Goal: Communication & Community: Share content

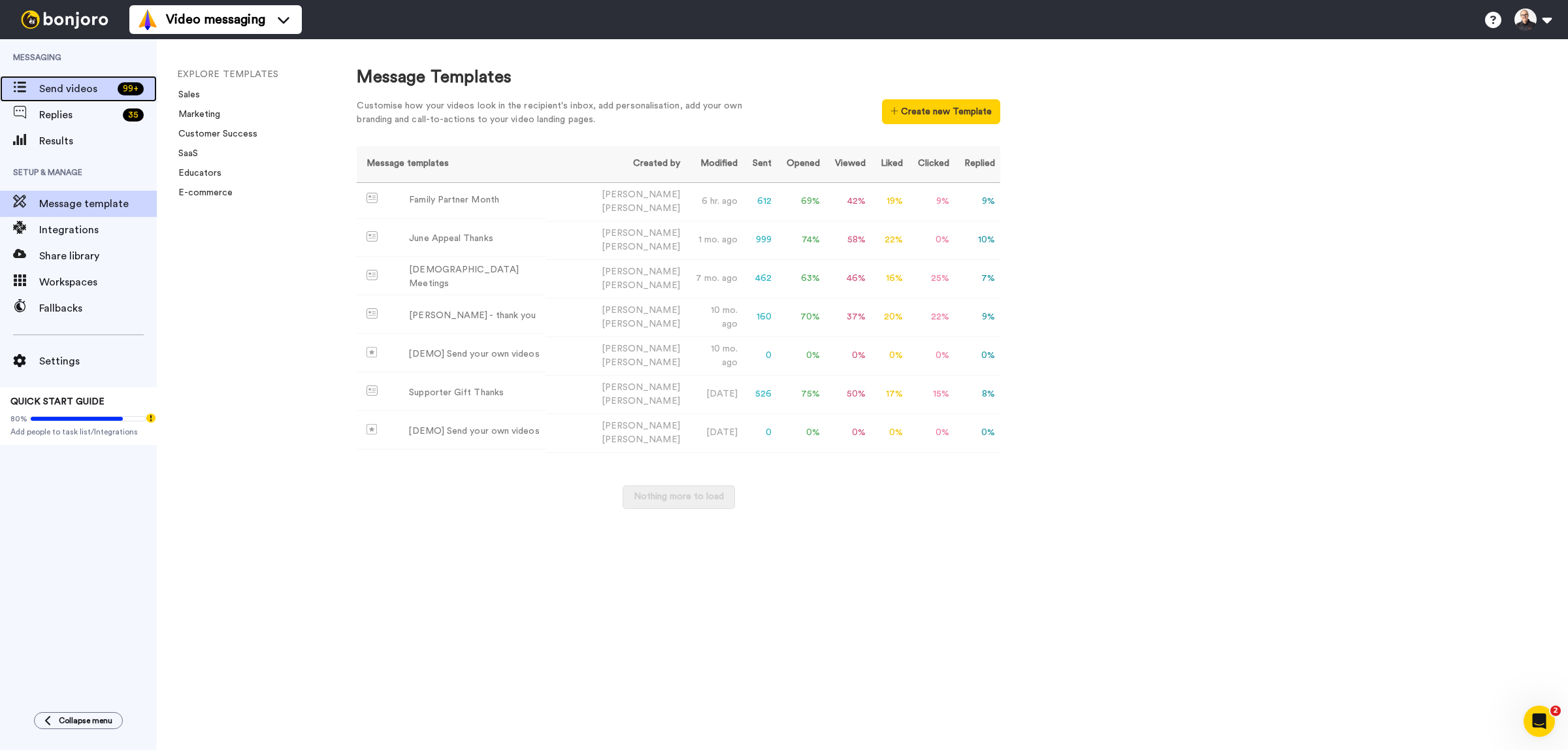
click at [66, 86] on span "Send videos" at bounding box center [76, 89] width 73 height 16
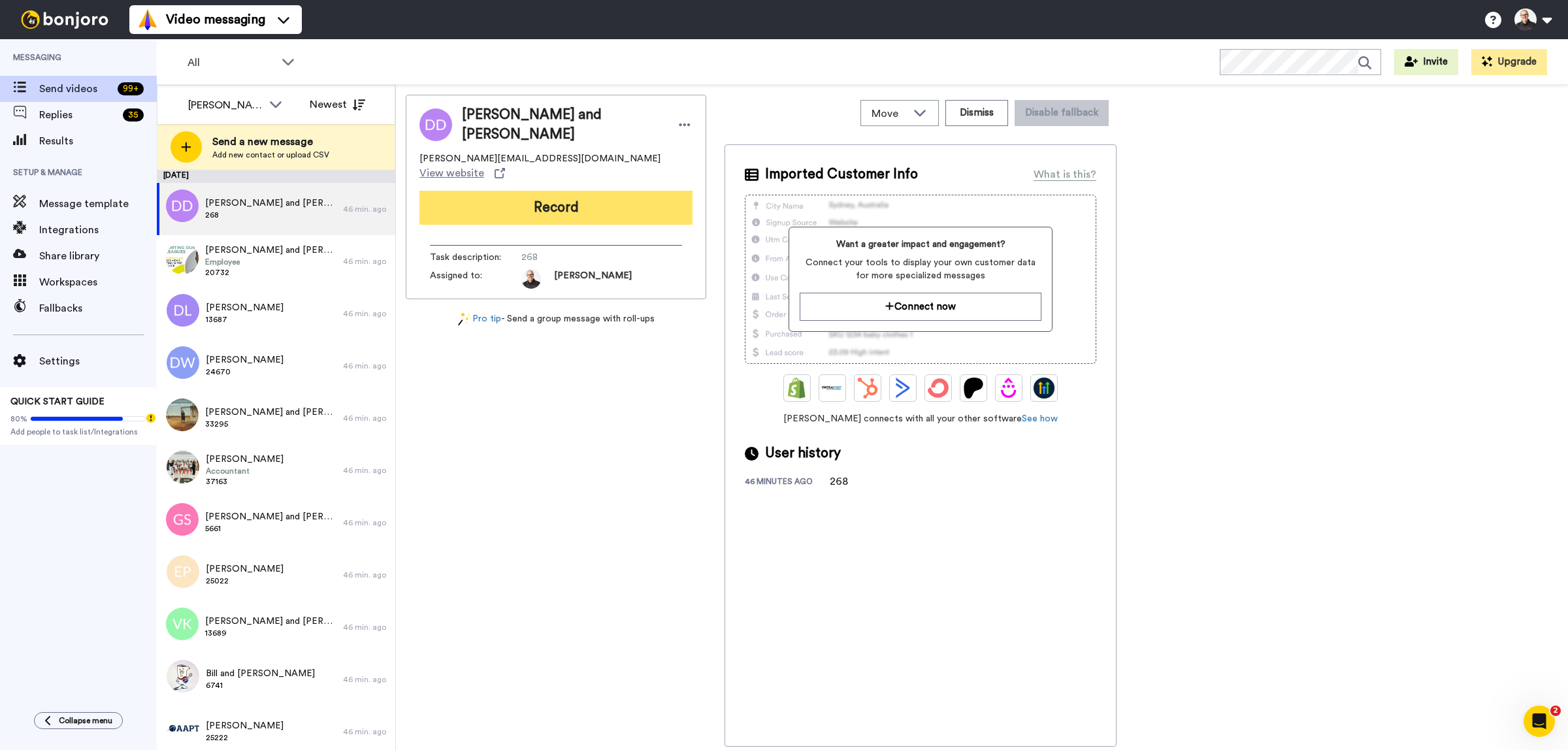
click at [562, 190] on button "Record" at bounding box center [556, 207] width 273 height 34
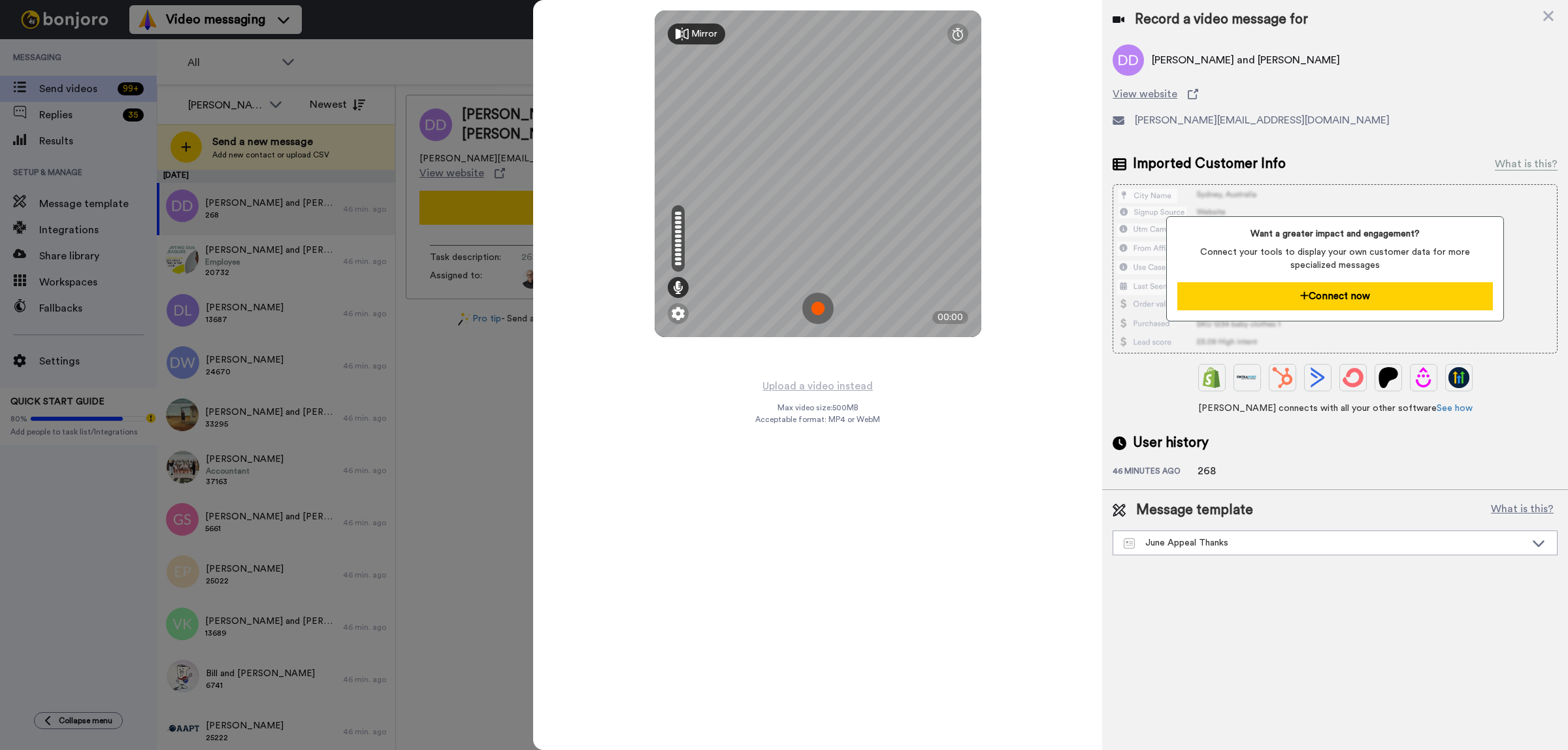
click at [1328, 294] on button "Connect now" at bounding box center [1335, 296] width 316 height 28
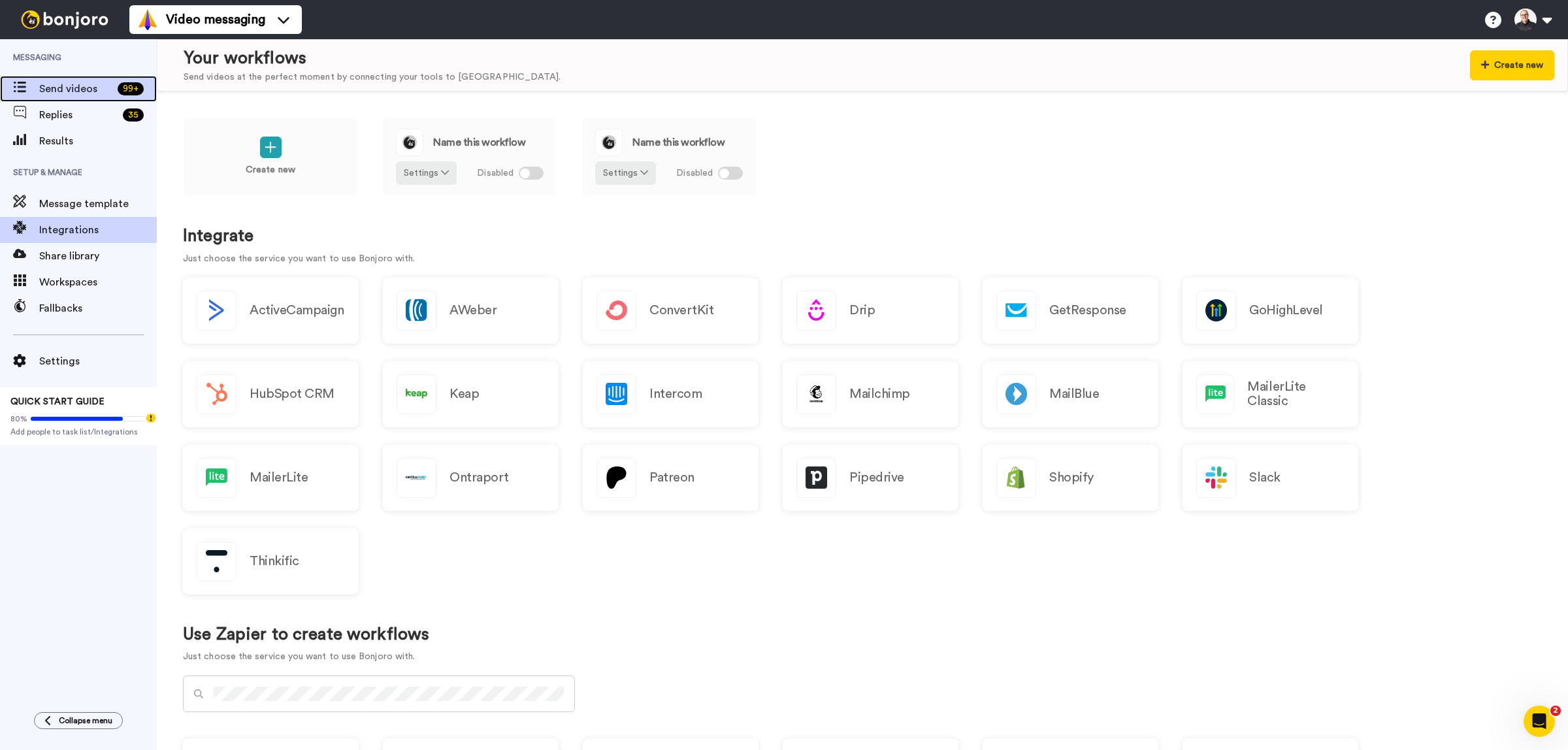
click at [78, 92] on span "Send videos" at bounding box center [76, 89] width 73 height 16
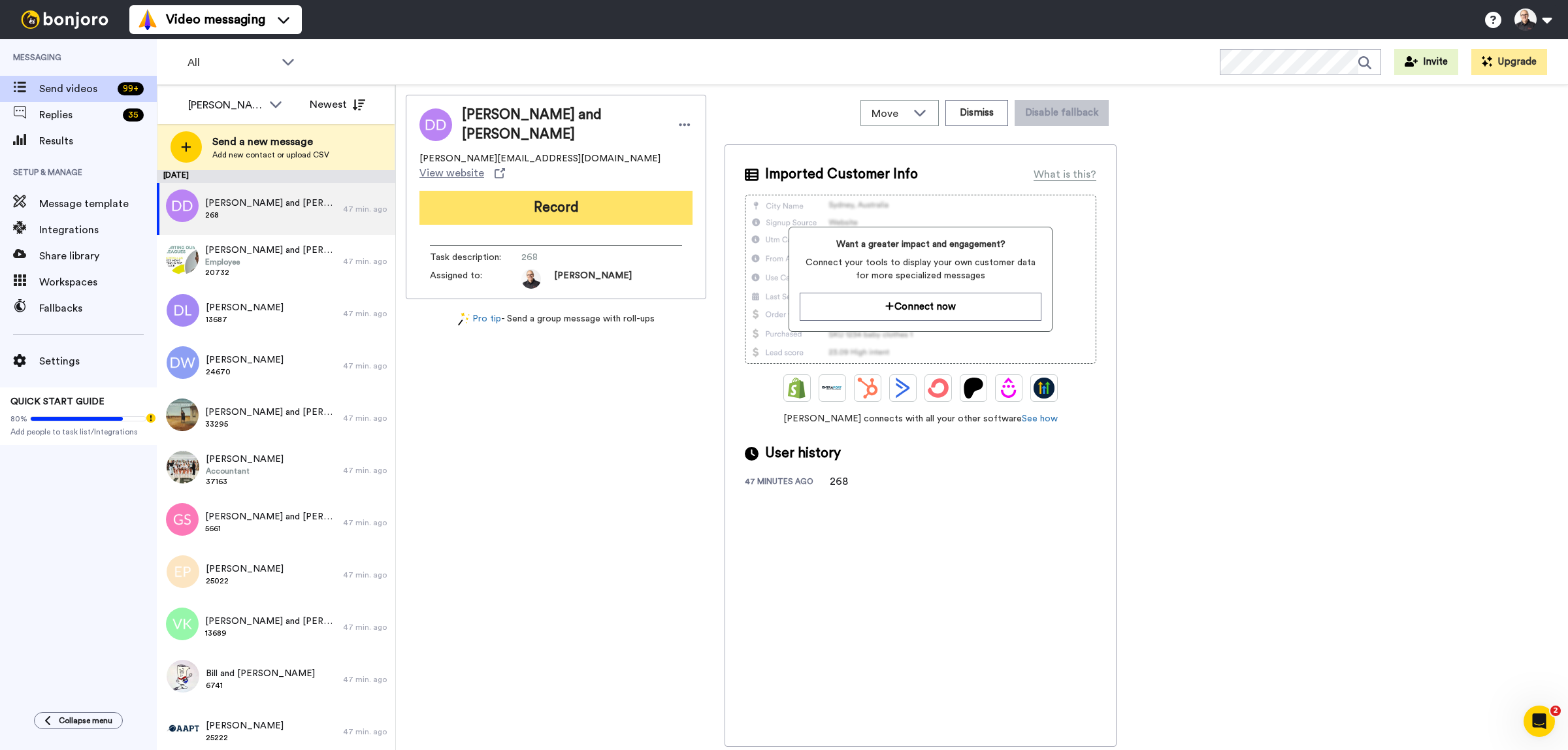
click at [569, 190] on button "Record" at bounding box center [556, 207] width 273 height 34
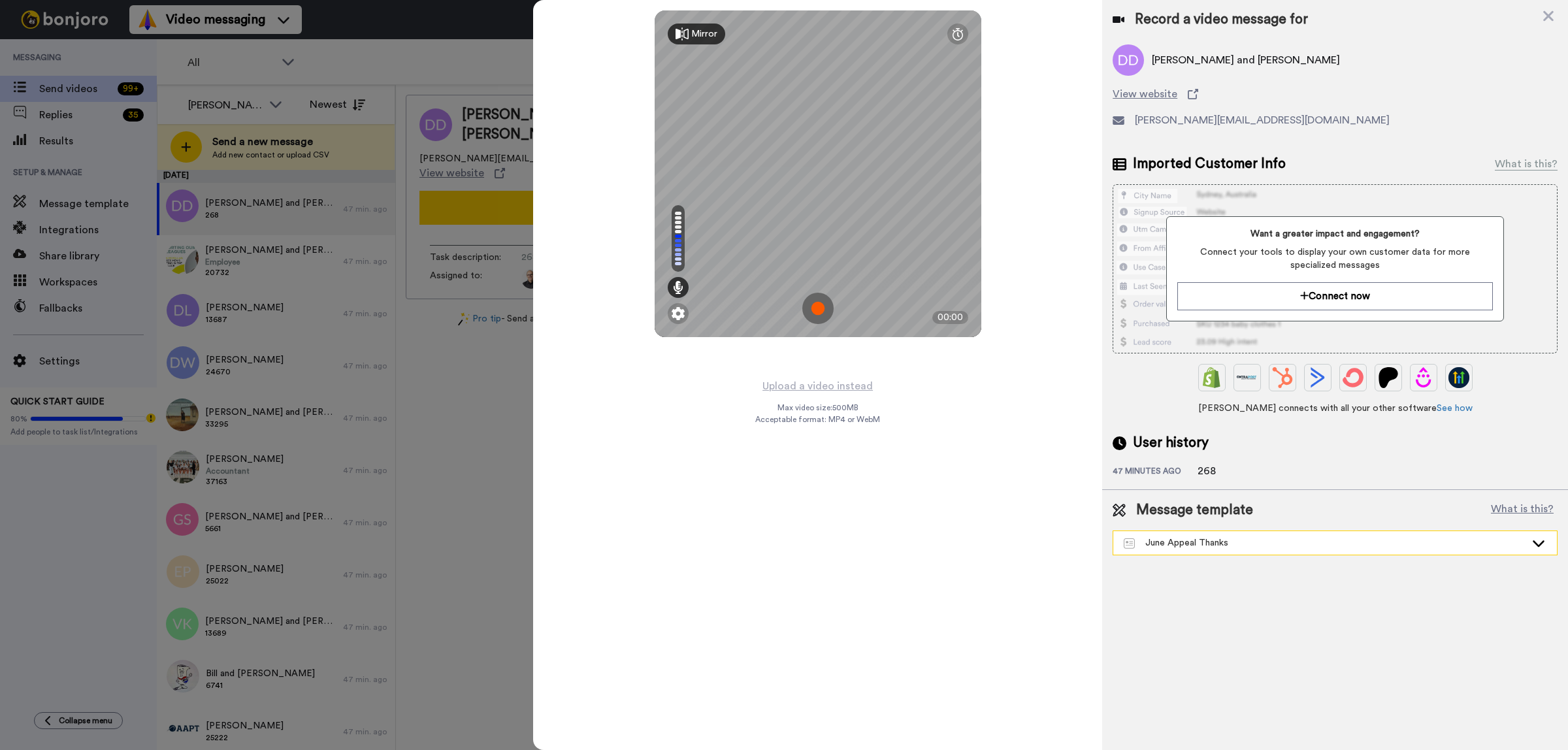
click at [1537, 548] on icon at bounding box center [1539, 544] width 12 height 7
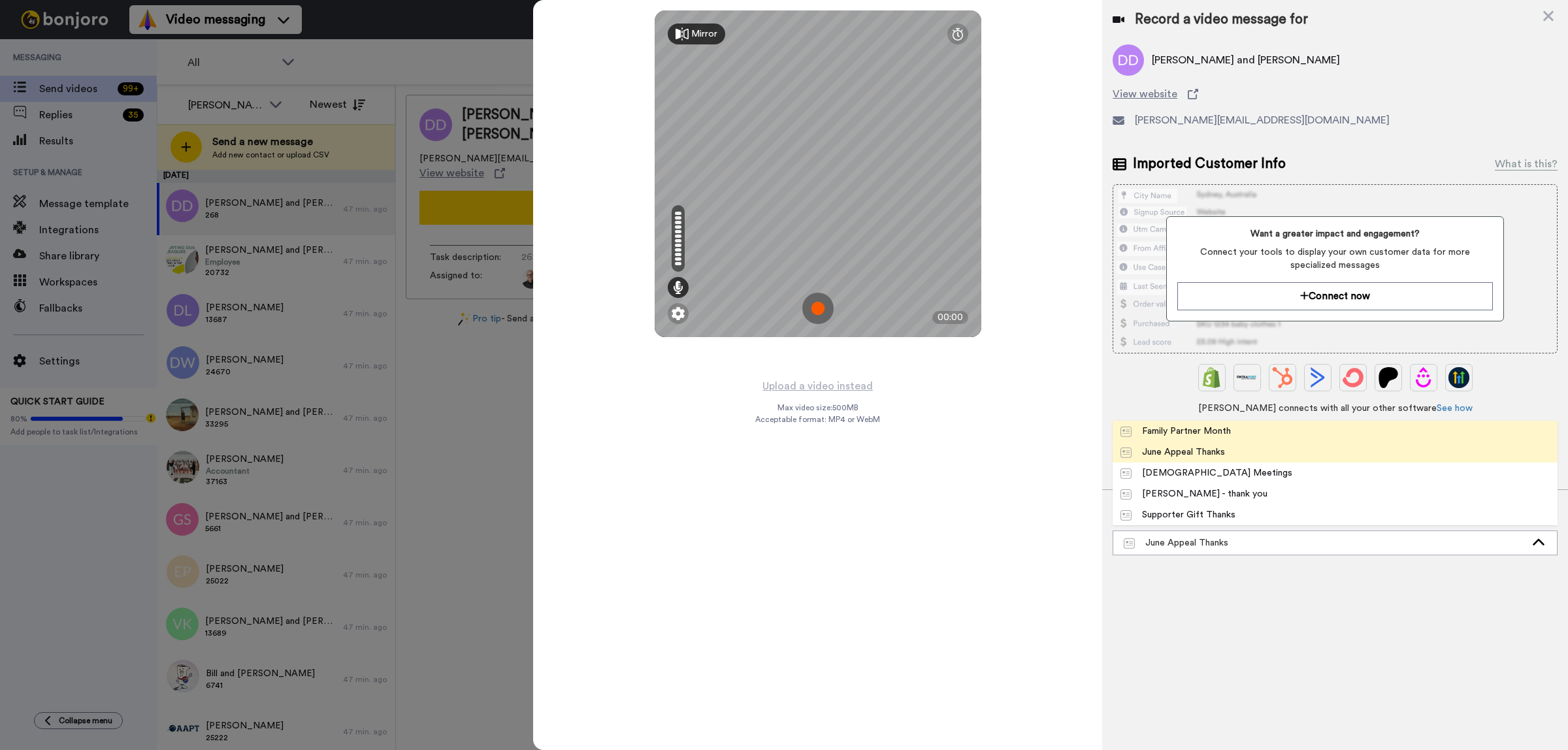
click at [1230, 433] on div "Family Partner Month" at bounding box center [1176, 430] width 111 height 13
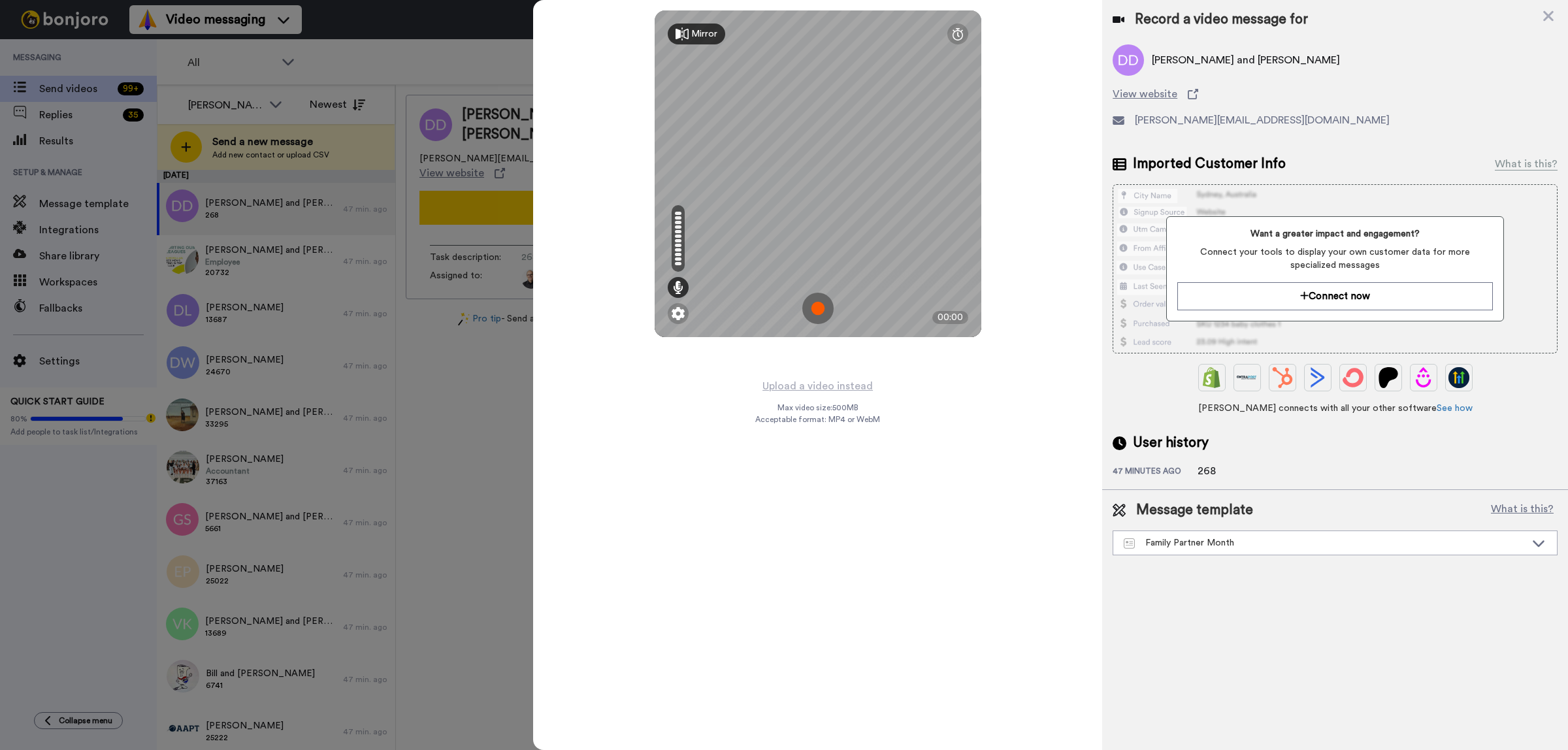
click at [432, 24] on div at bounding box center [784, 375] width 1568 height 750
click at [1547, 19] on icon at bounding box center [1548, 16] width 11 height 11
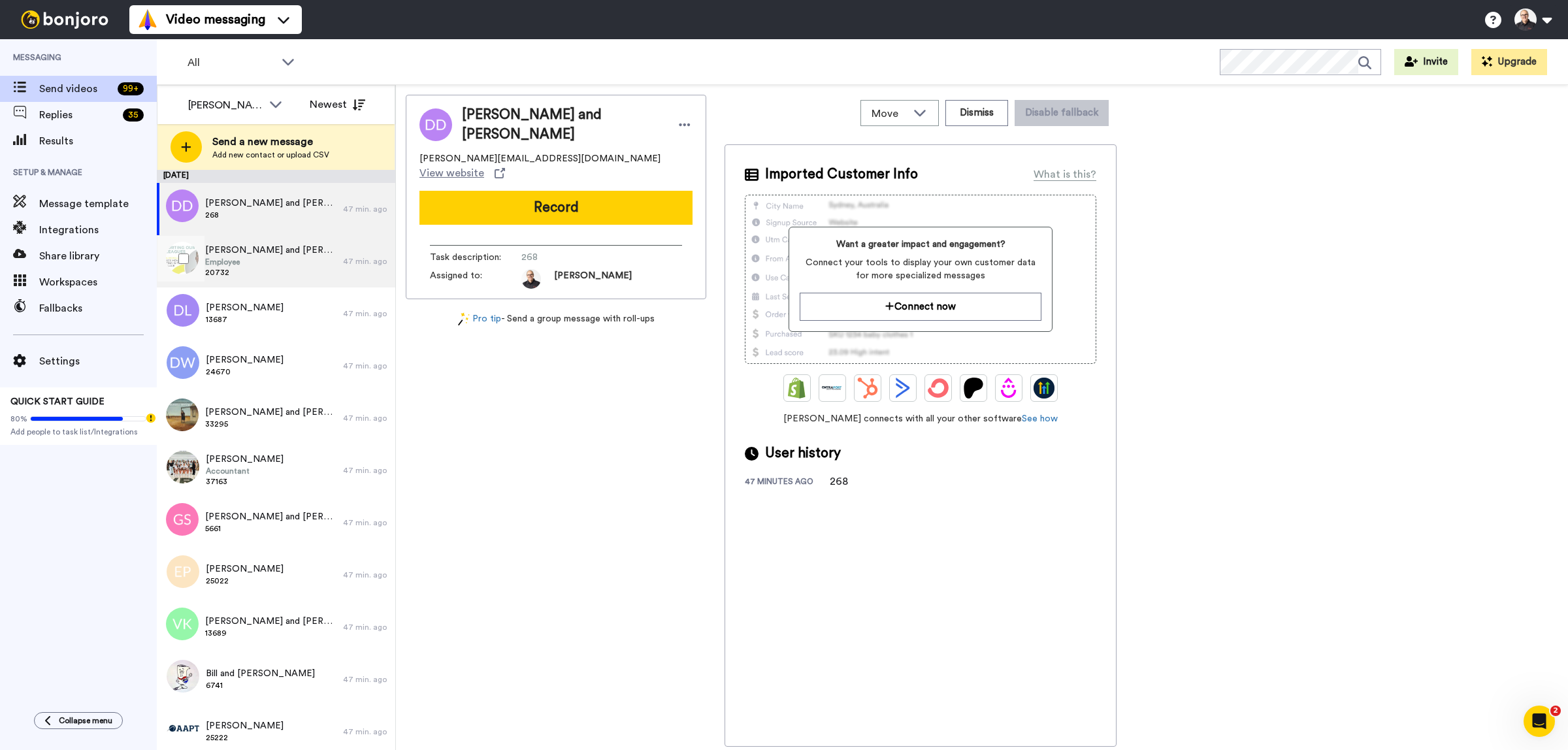
click at [271, 262] on span "Employee" at bounding box center [270, 262] width 131 height 11
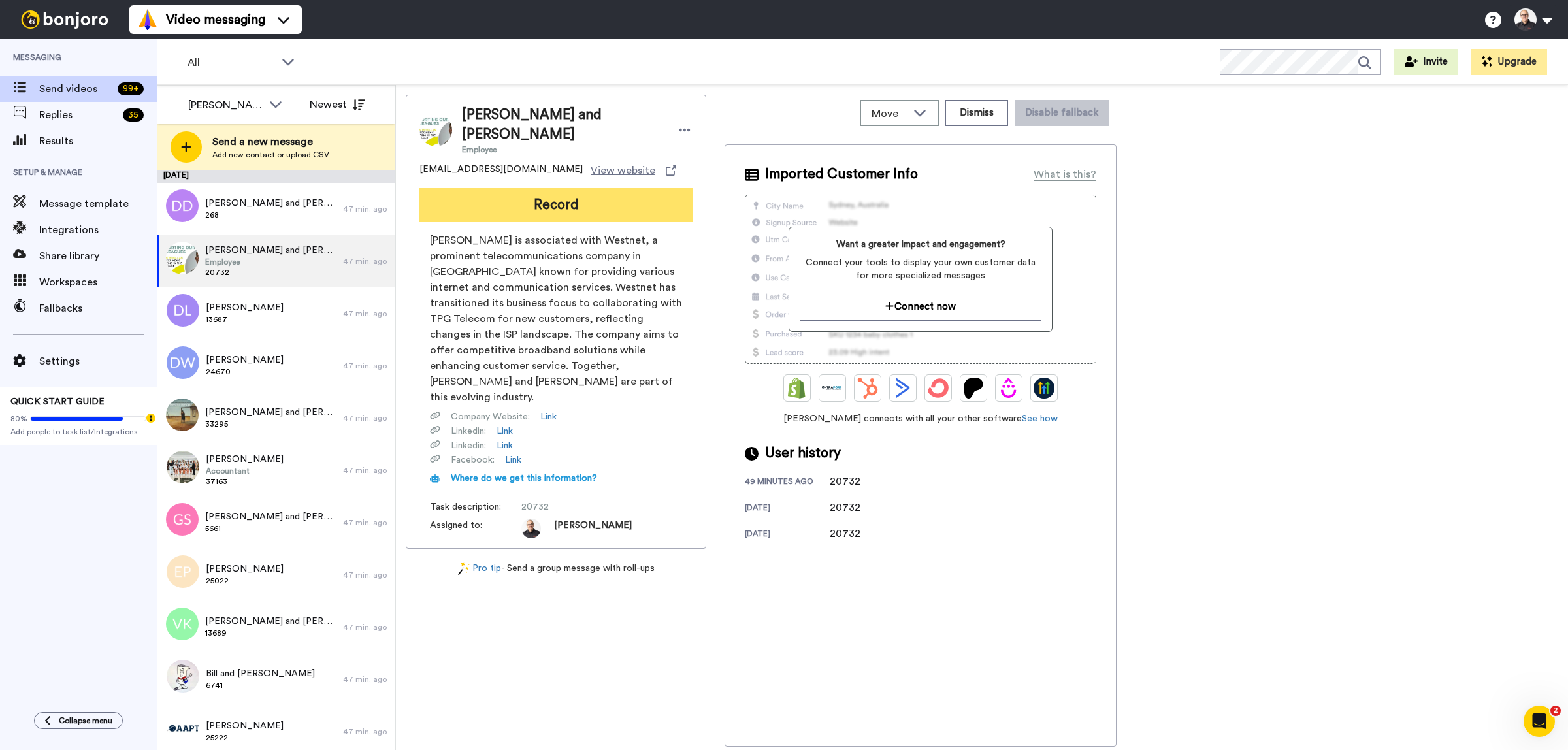
click at [547, 192] on button "Record" at bounding box center [556, 205] width 273 height 34
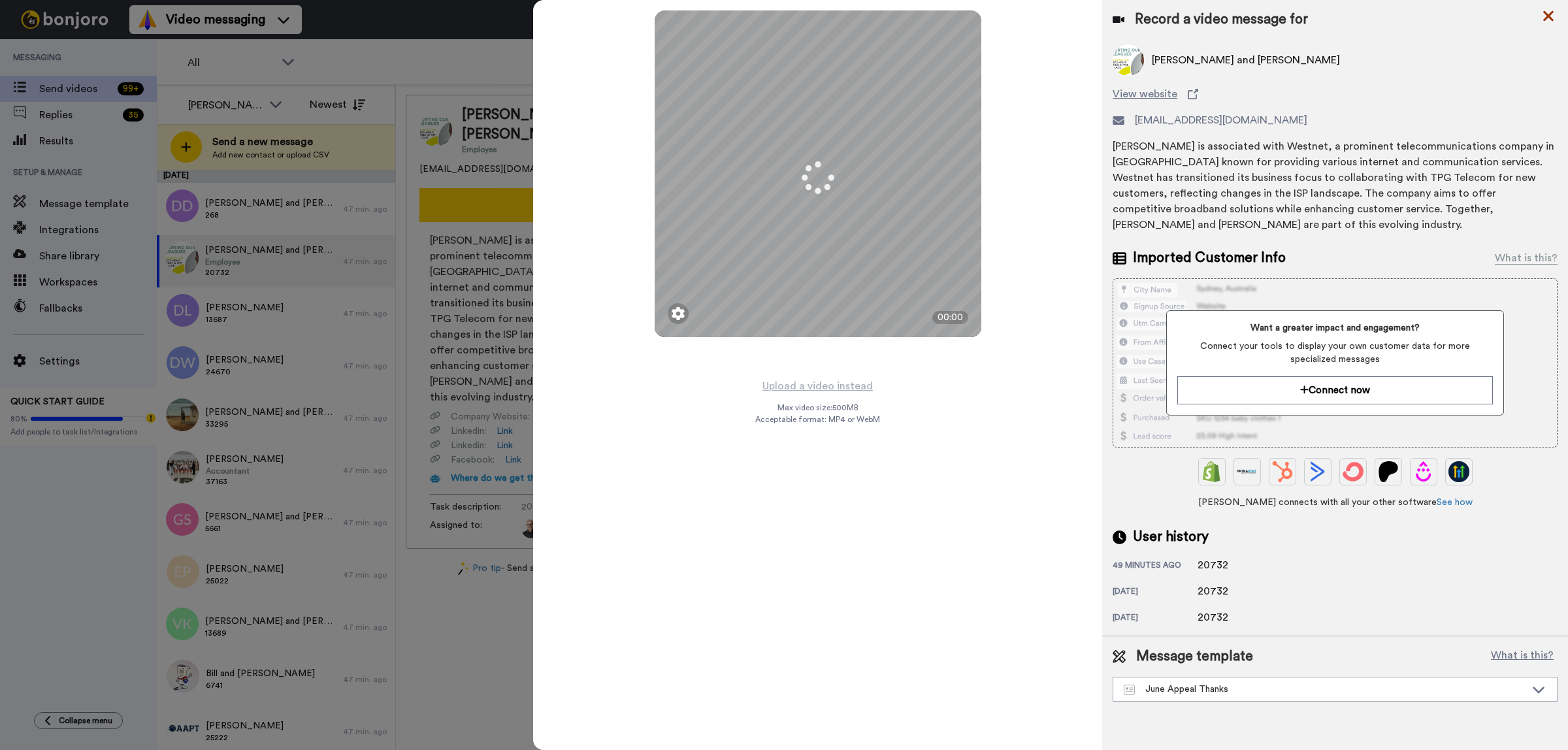
click at [1552, 19] on icon at bounding box center [1548, 16] width 11 height 11
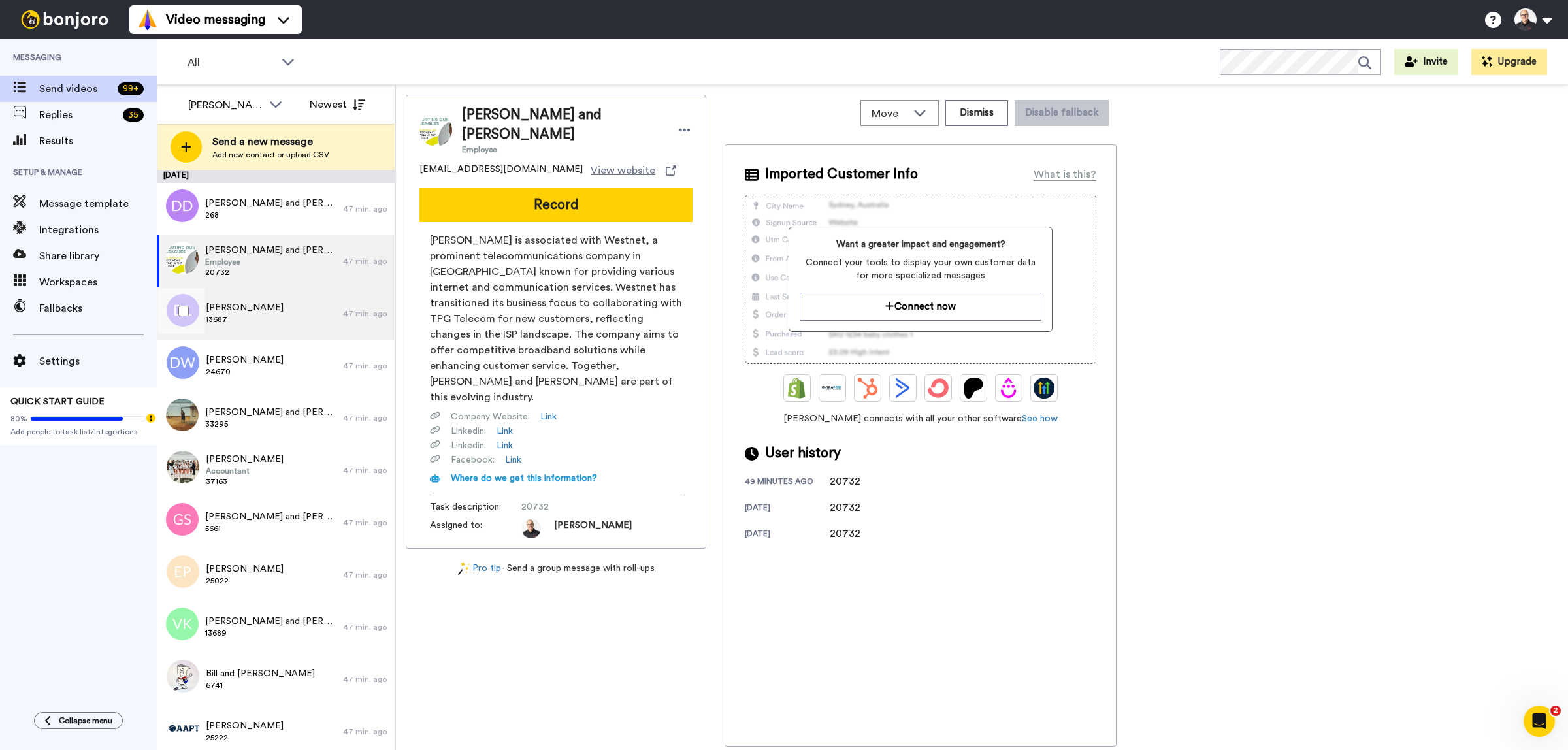
click at [268, 313] on div "Dianne Lake 13687" at bounding box center [250, 313] width 187 height 52
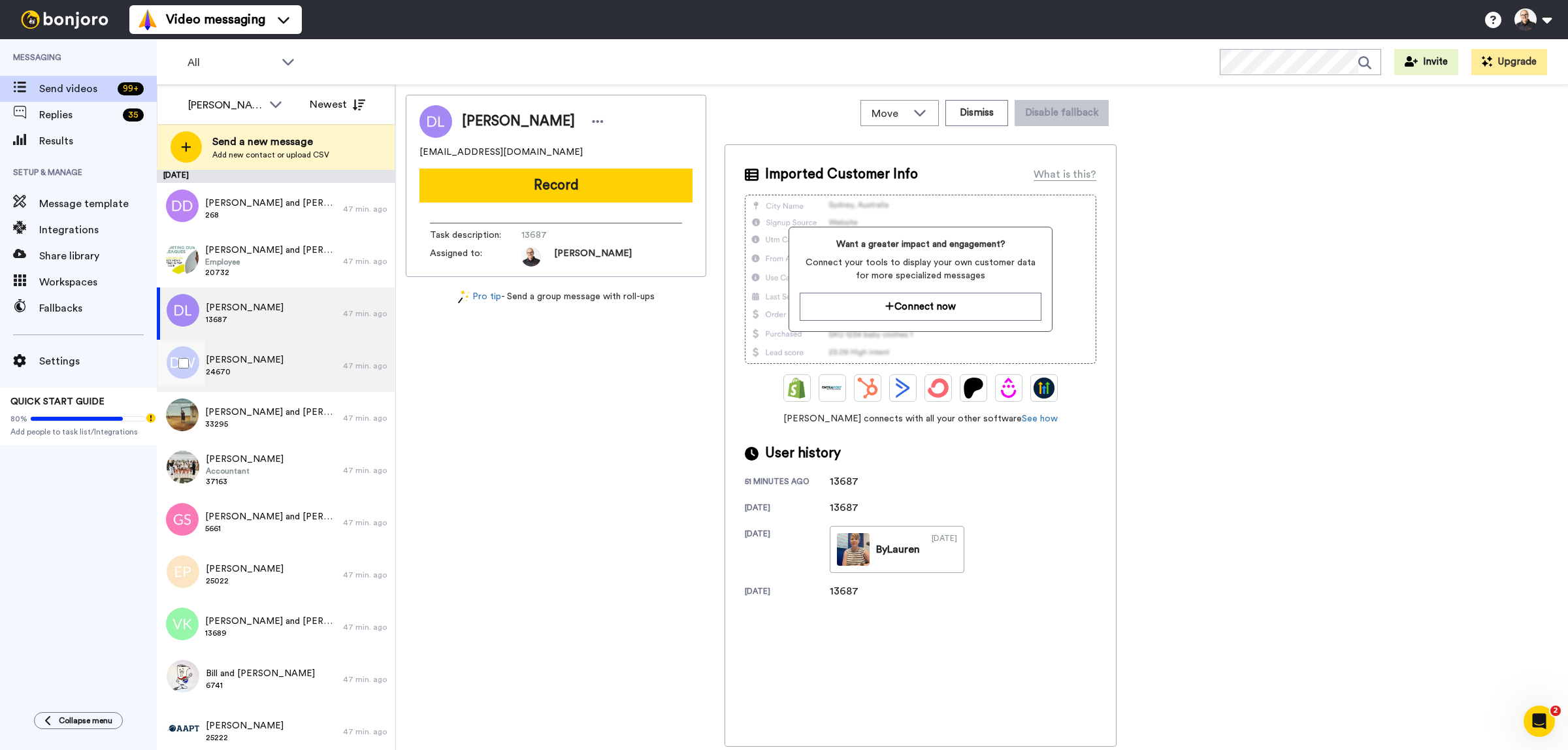
click at [261, 372] on div "David White 24670" at bounding box center [250, 365] width 187 height 52
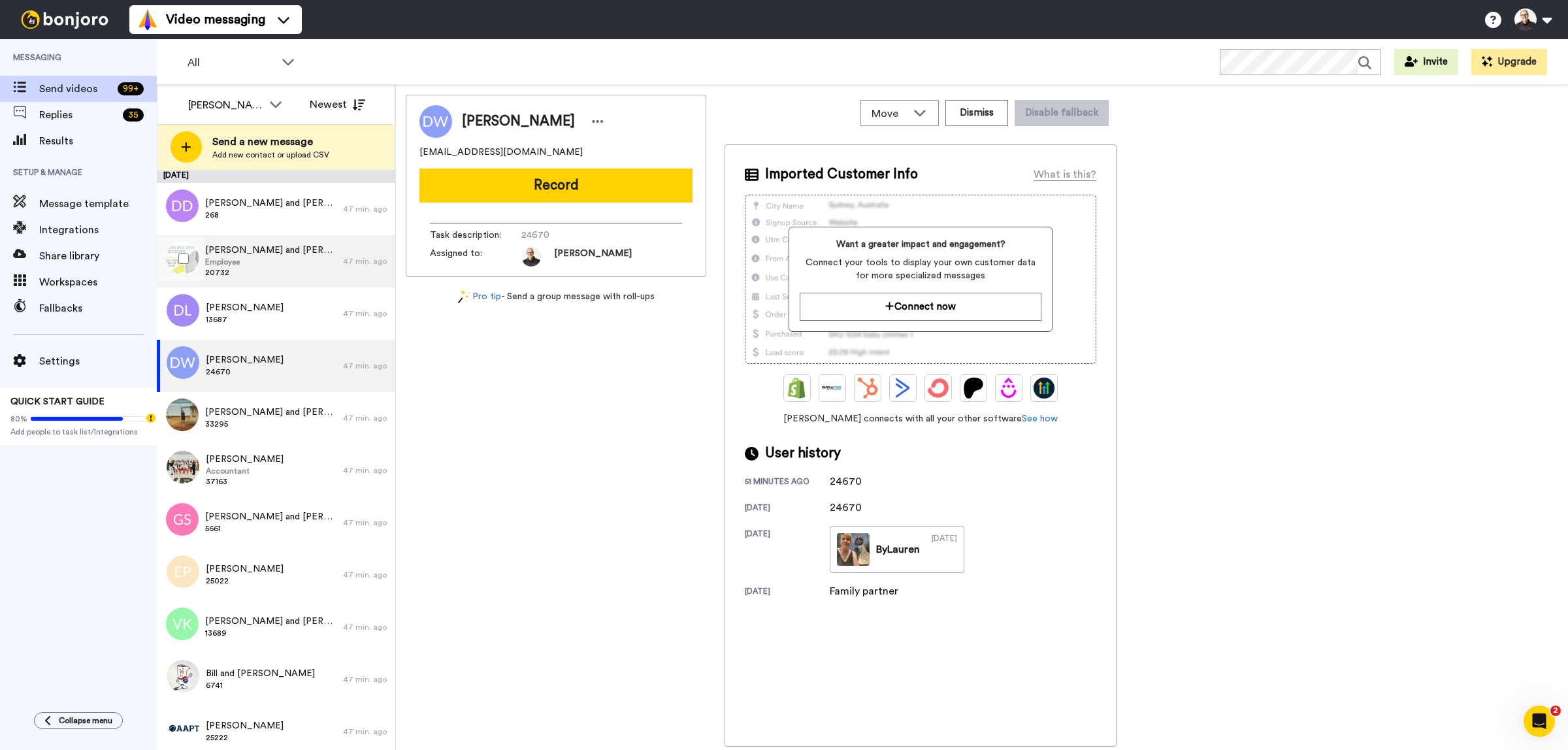
click at [257, 253] on span "Darren and Emma McMillan" at bounding box center [270, 250] width 131 height 13
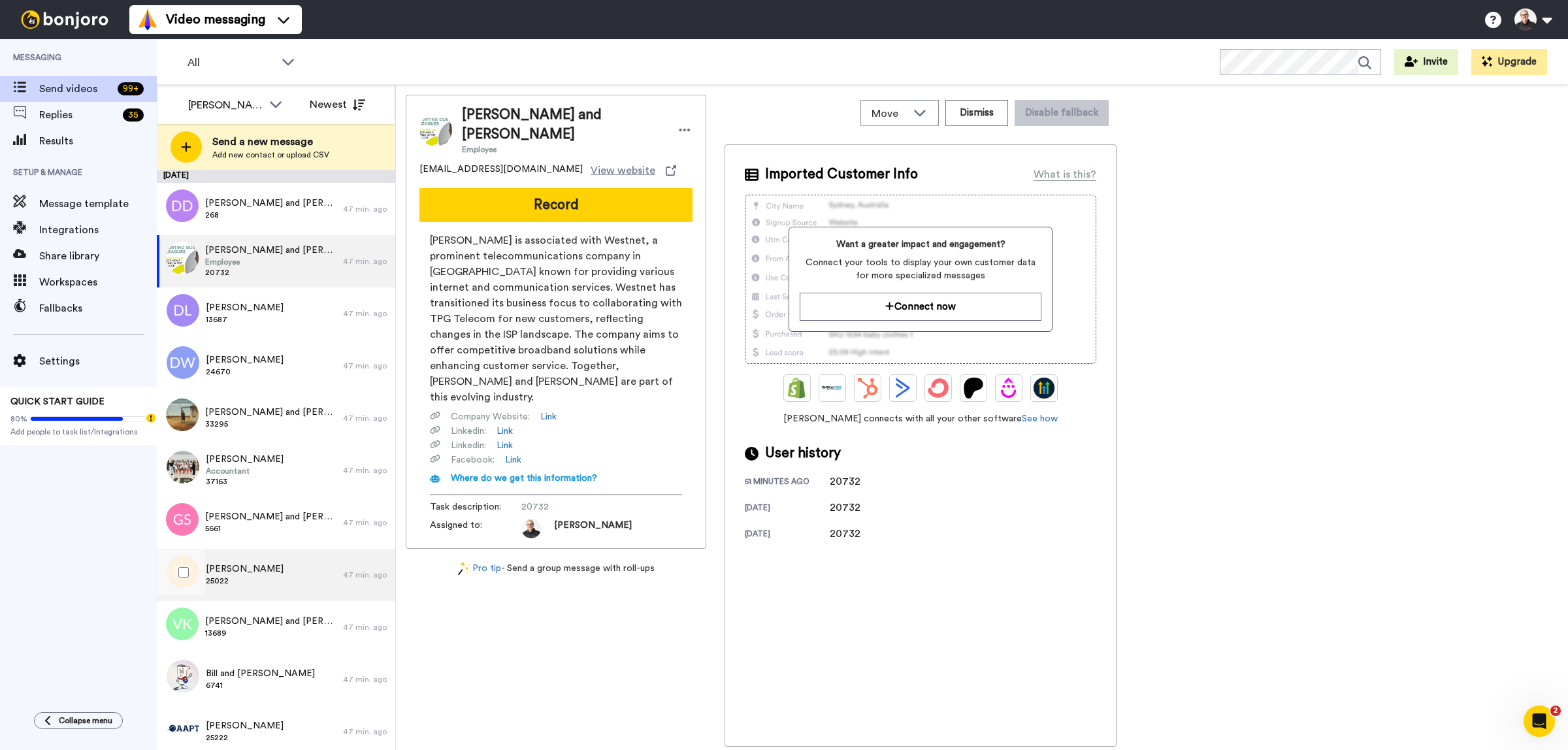
click at [253, 571] on span "Estelle Palmer" at bounding box center [245, 568] width 78 height 13
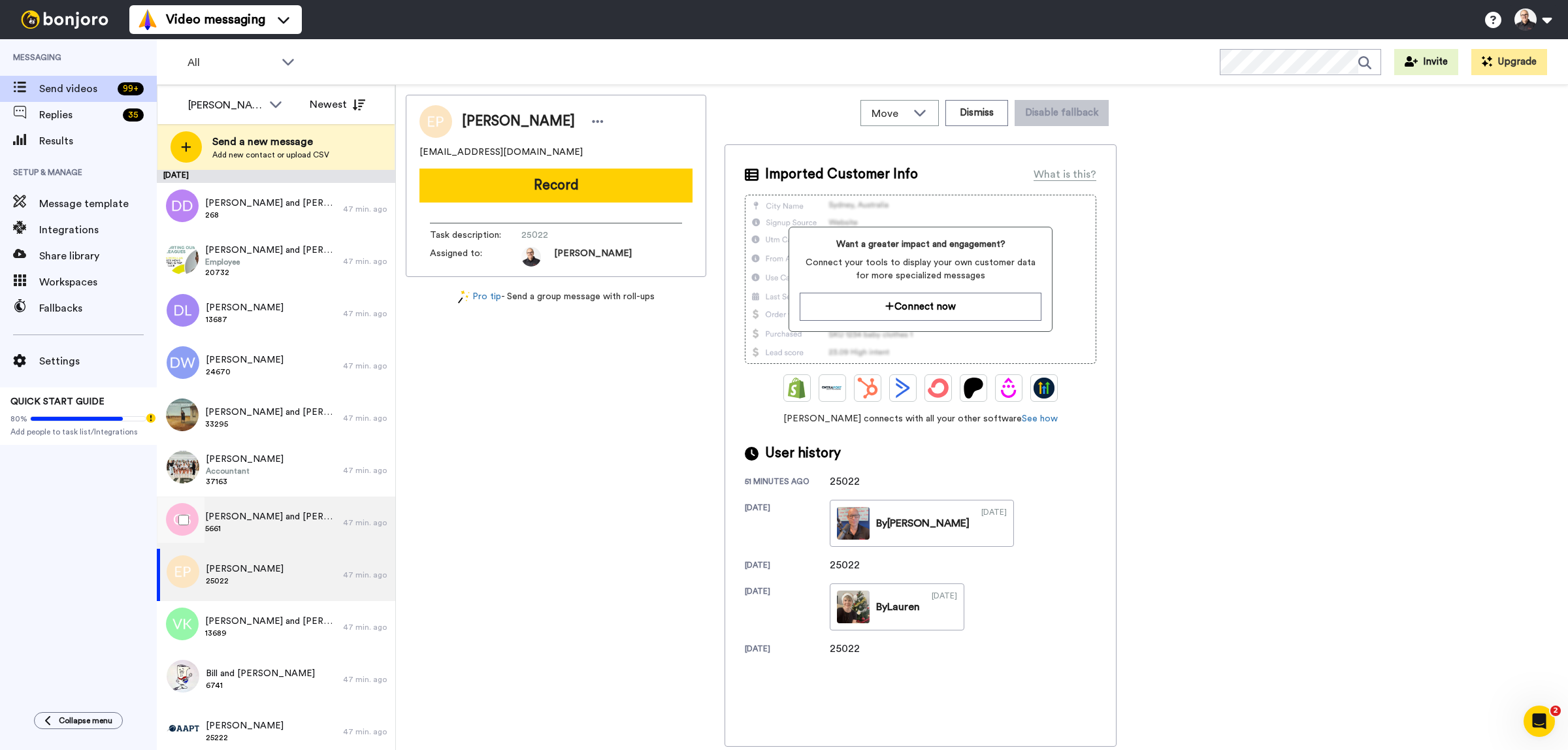
click at [255, 525] on span "5661" at bounding box center [270, 528] width 131 height 11
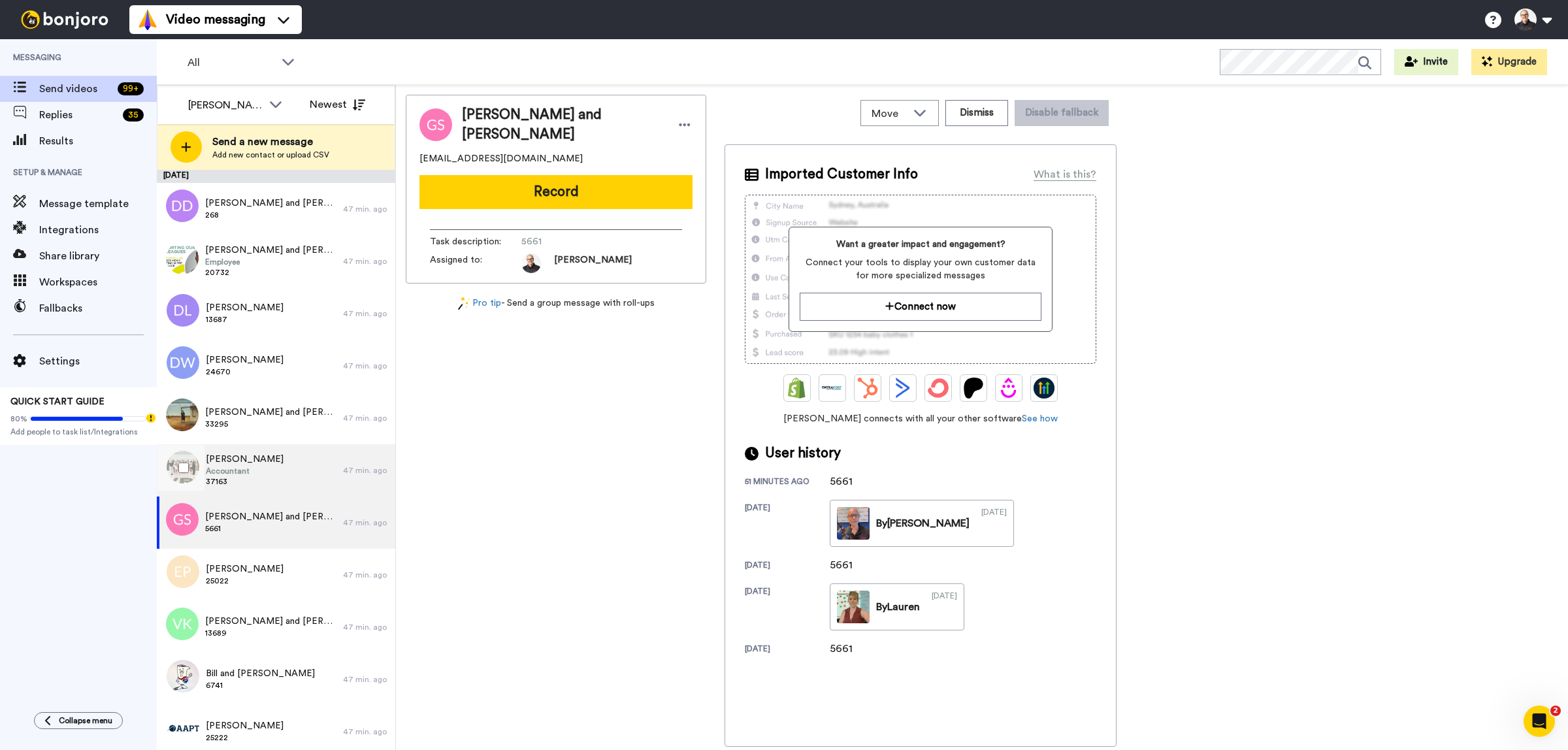
click at [254, 479] on span "37163" at bounding box center [245, 482] width 78 height 11
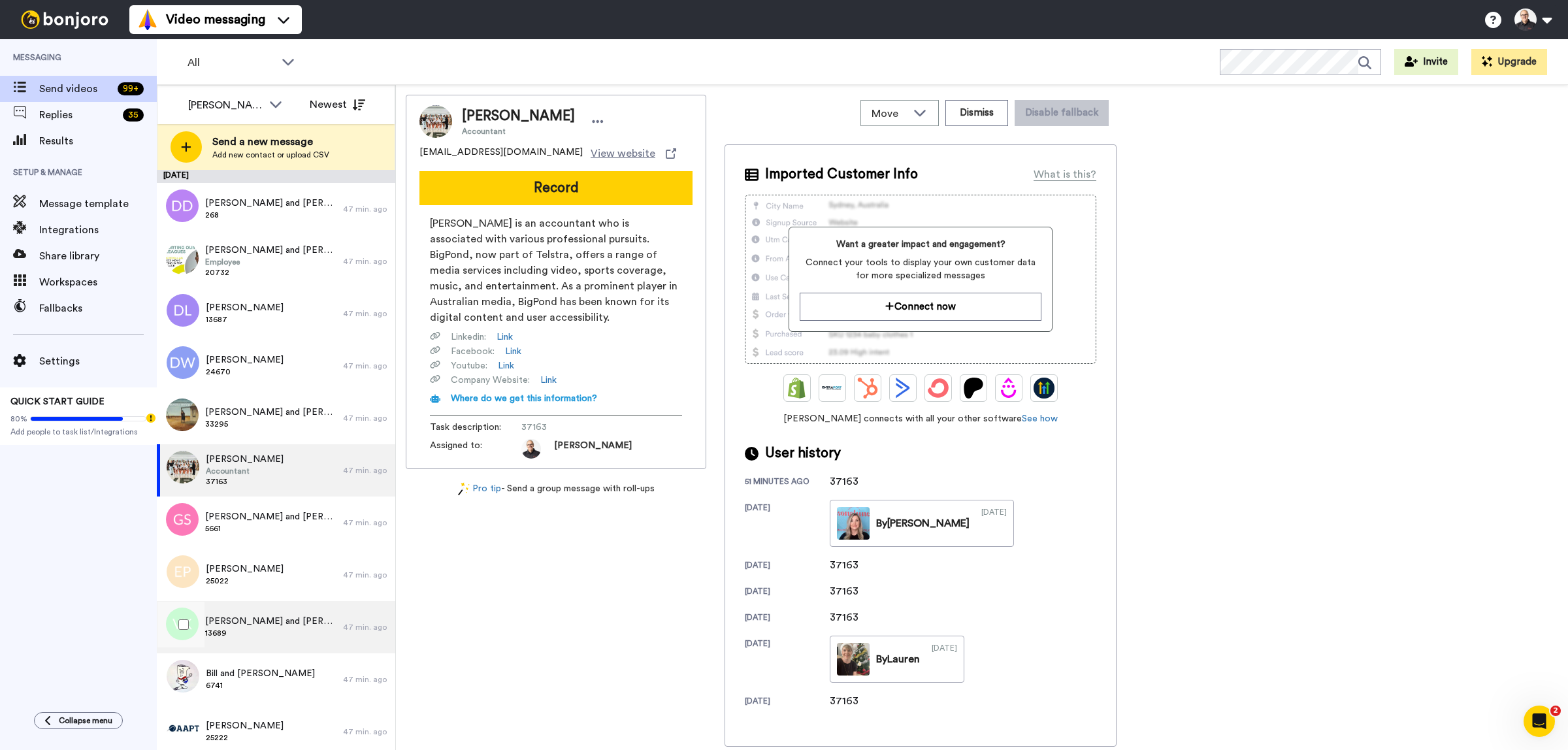
click at [245, 624] on span "David and Vicki Kingston" at bounding box center [270, 621] width 131 height 13
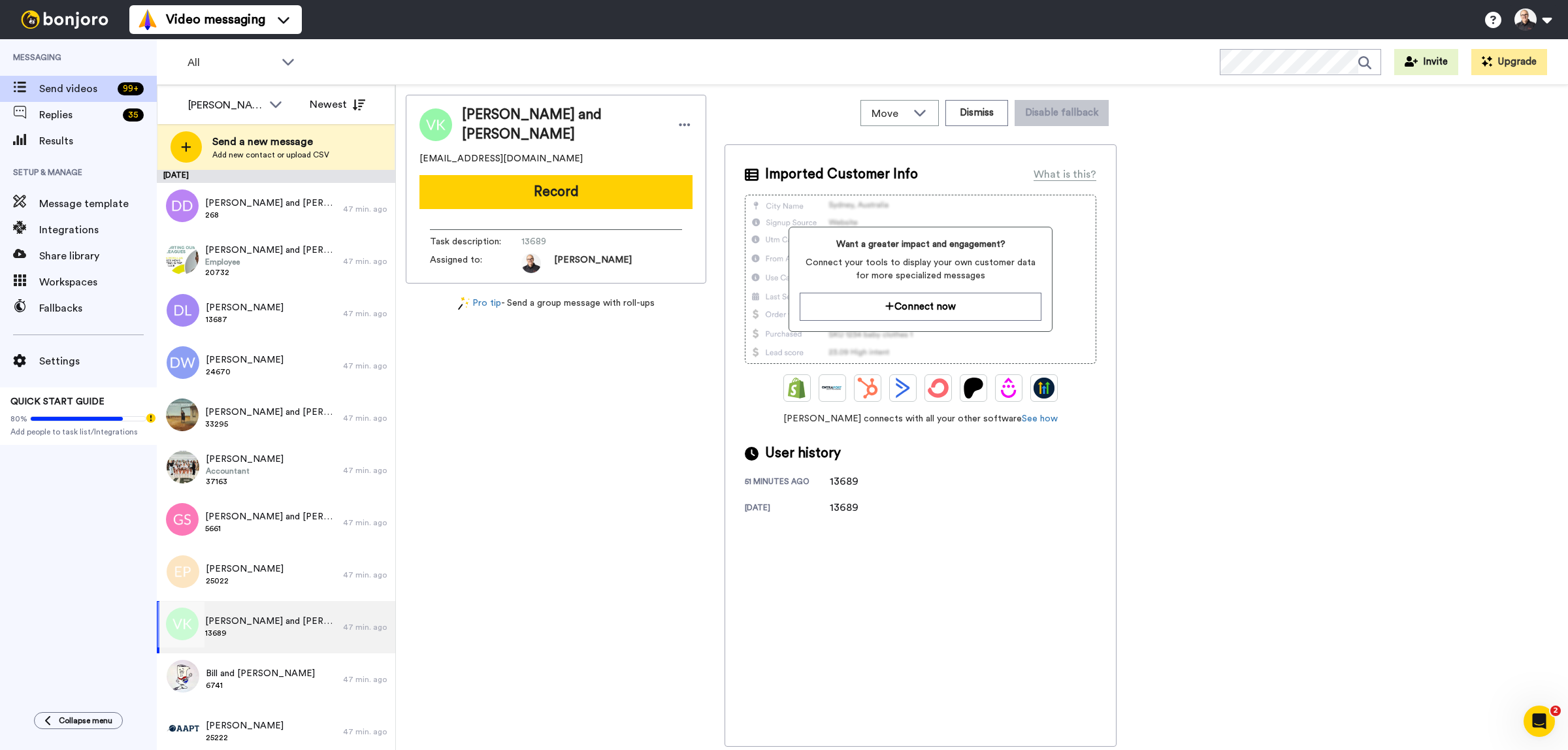
scroll to position [245, 0]
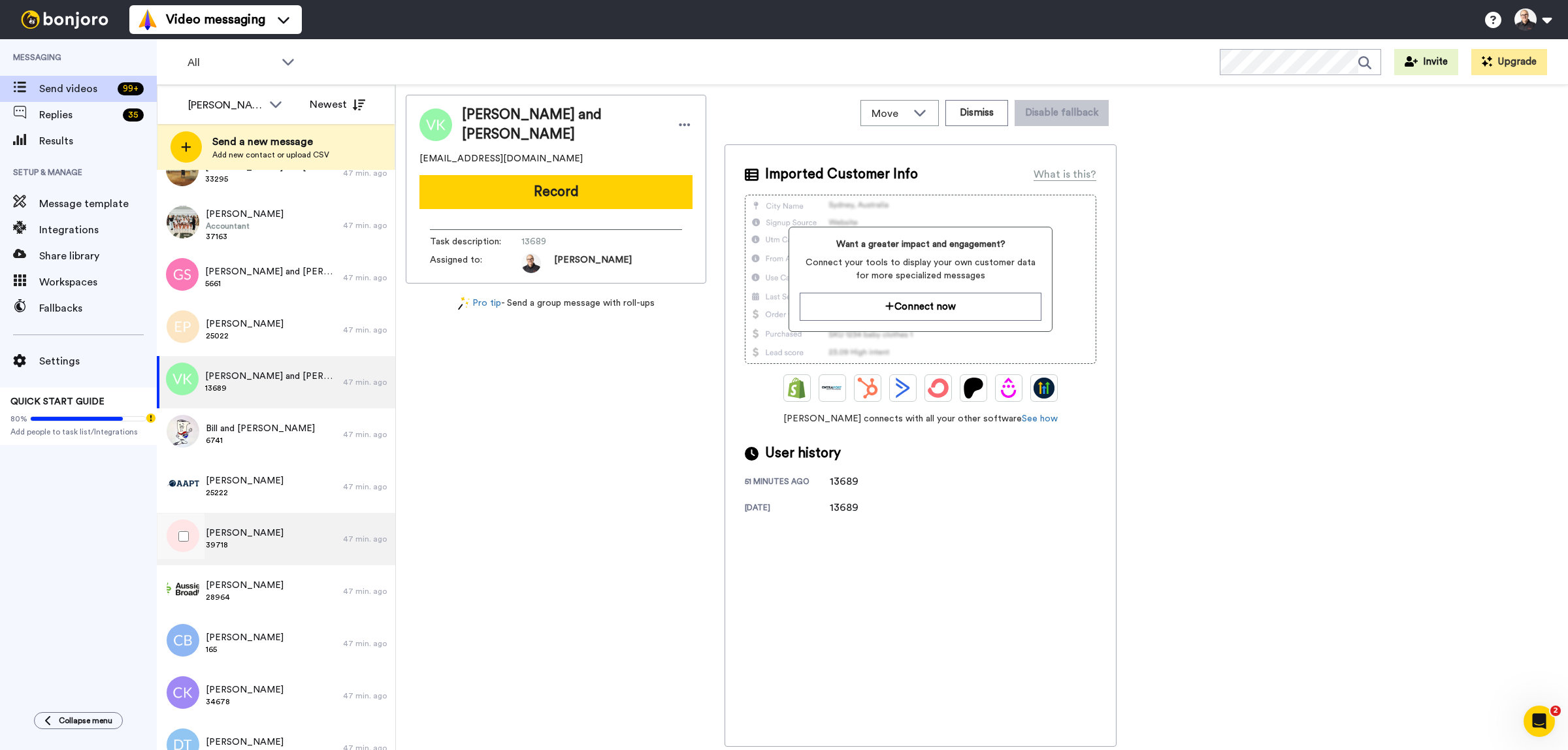
click at [255, 543] on div "Edward Ip 39718" at bounding box center [250, 539] width 187 height 52
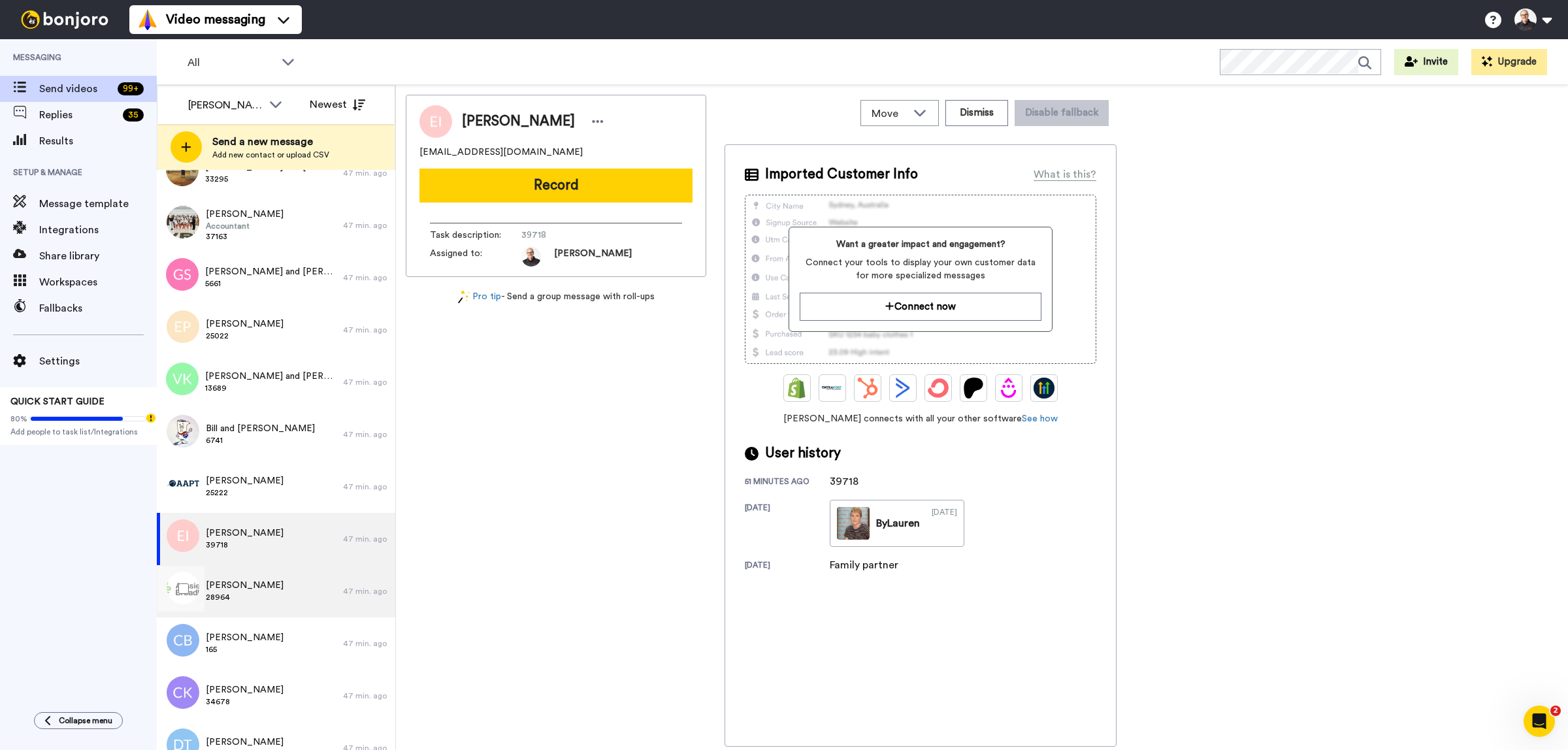
click at [245, 583] on span "Glenda McTaggart" at bounding box center [245, 585] width 78 height 13
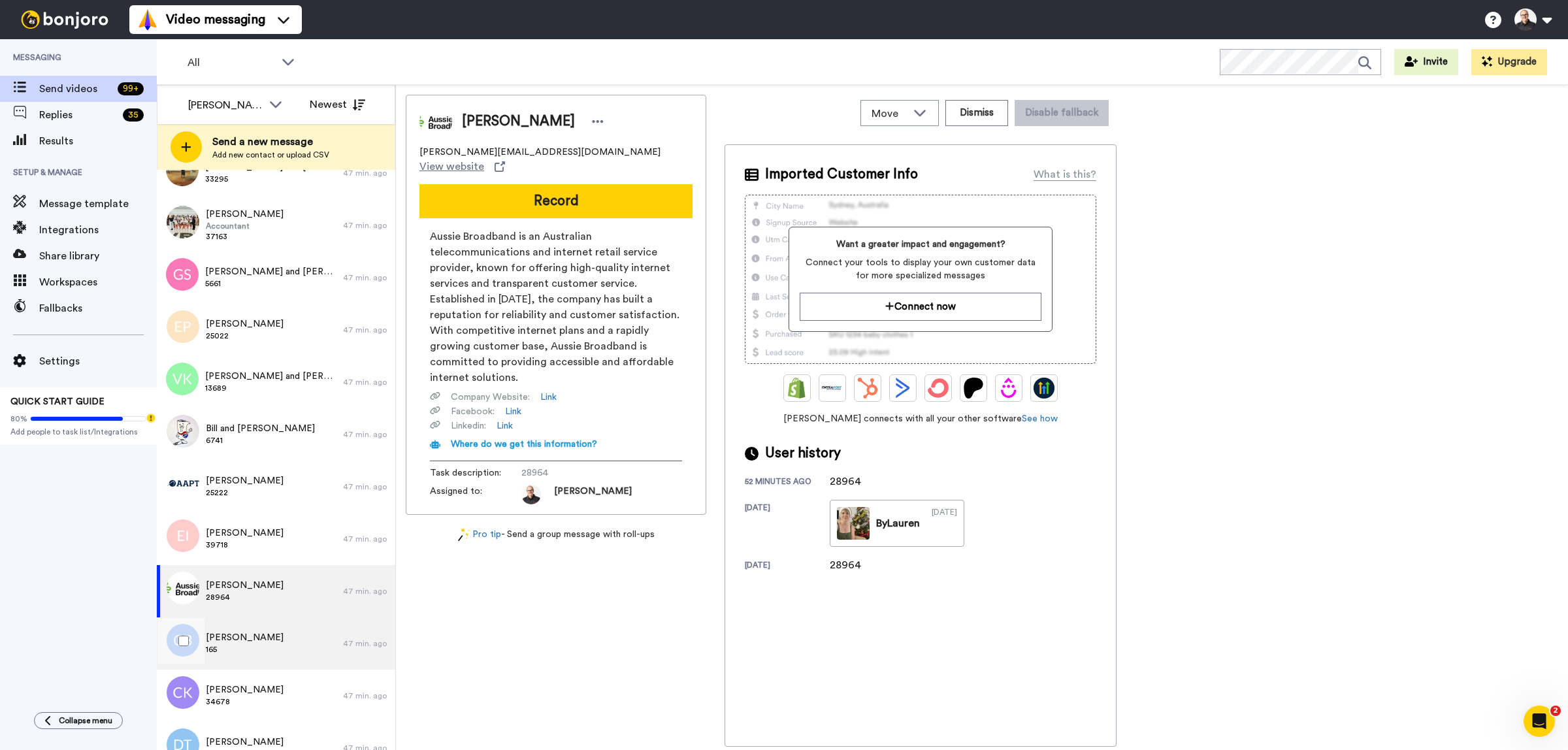
click at [243, 648] on span "165" at bounding box center [245, 649] width 78 height 11
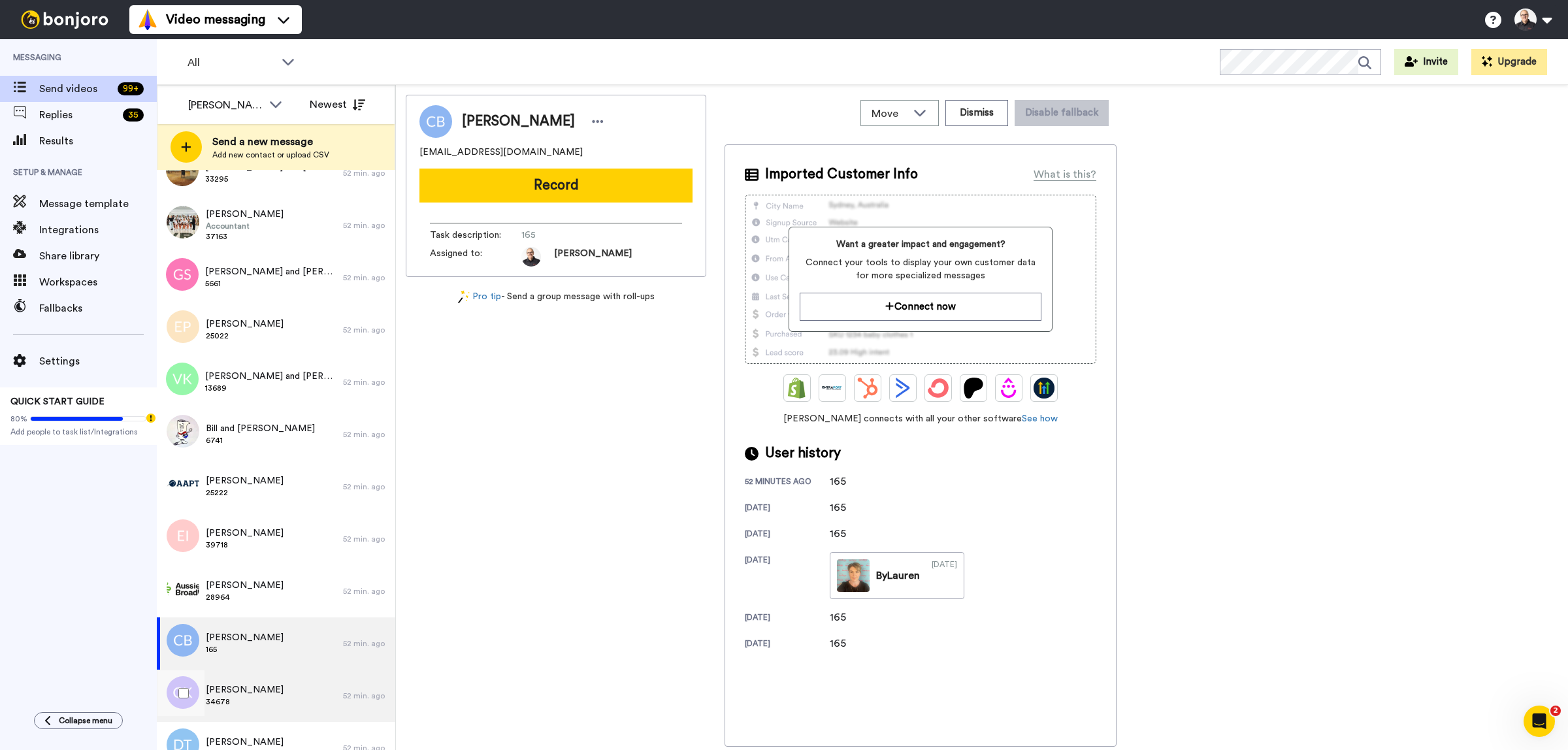
click at [239, 684] on span "Christopher Kueh" at bounding box center [245, 690] width 78 height 13
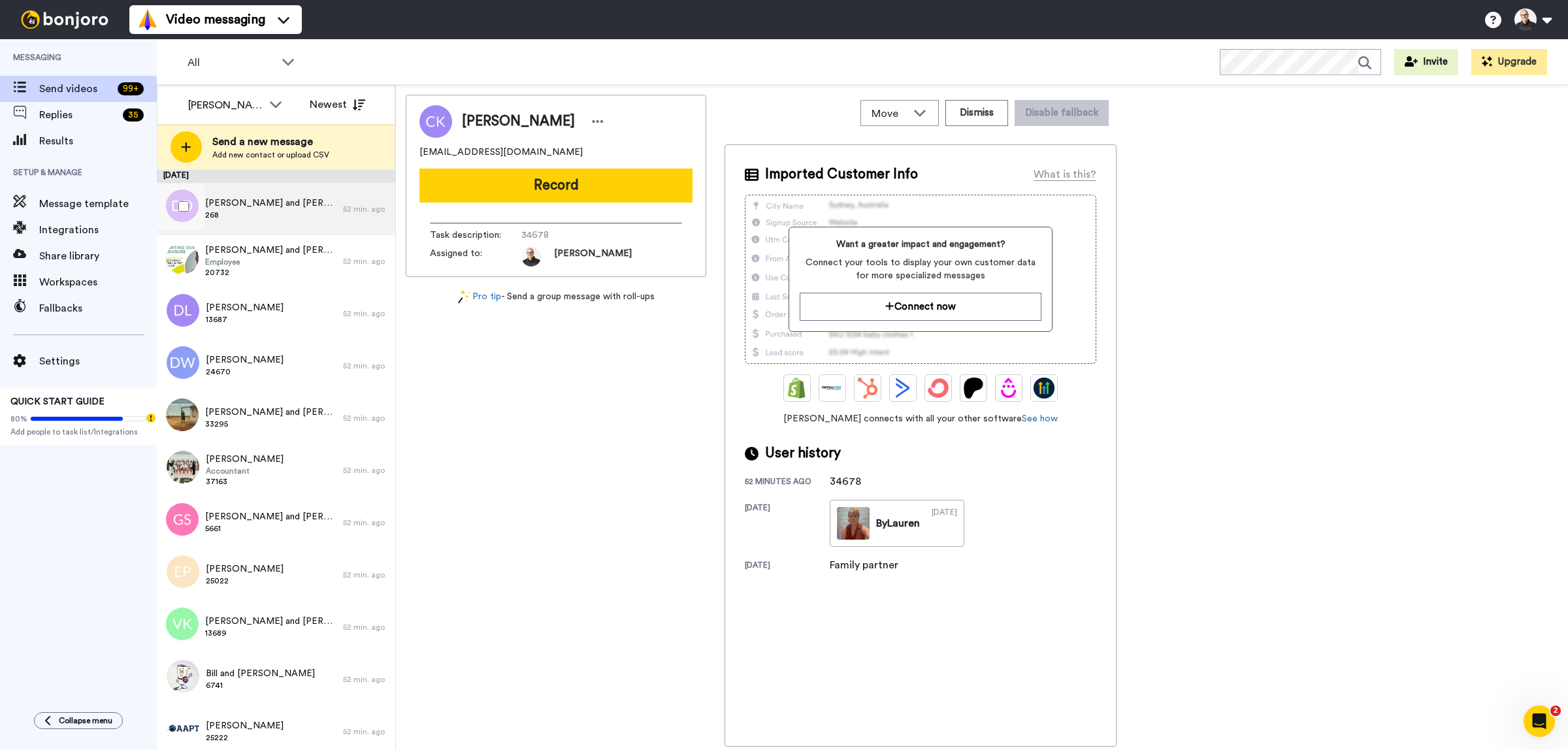
click at [260, 224] on div "David and Tracey Dougherty 268" at bounding box center [250, 208] width 187 height 52
